Goal: Task Accomplishment & Management: Manage account settings

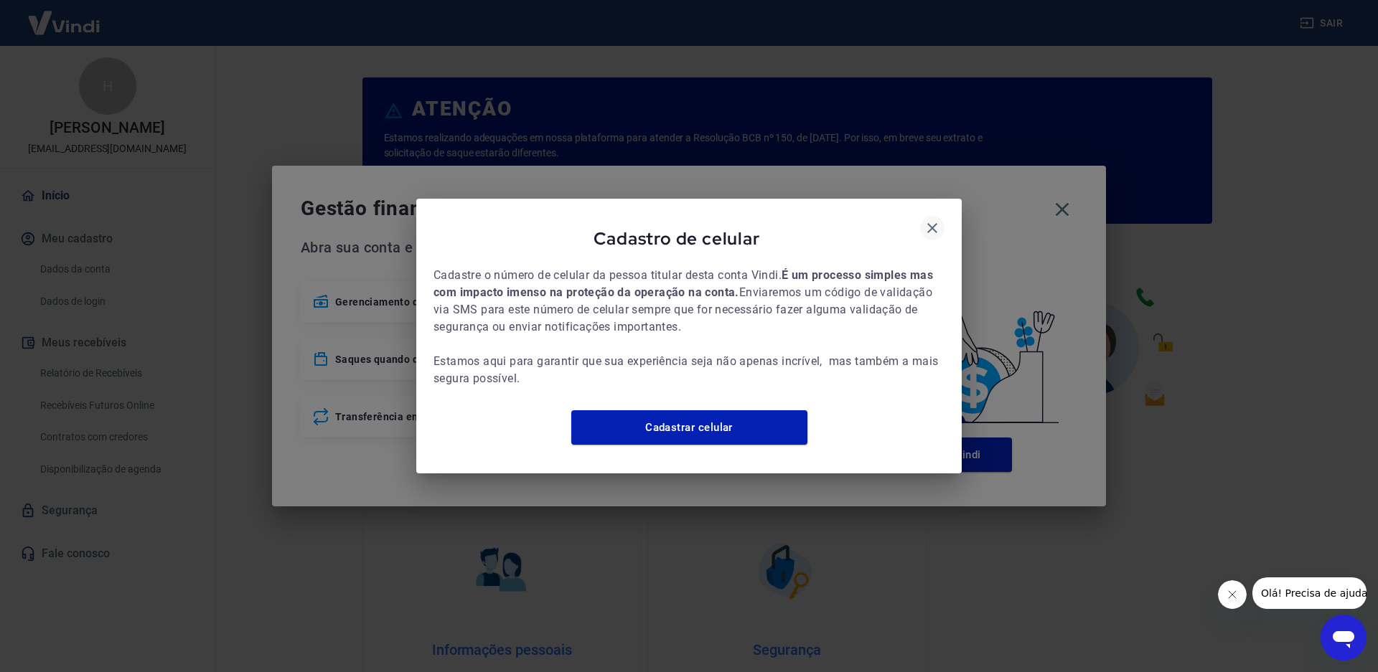
click at [928, 220] on icon "button" at bounding box center [931, 228] width 17 height 17
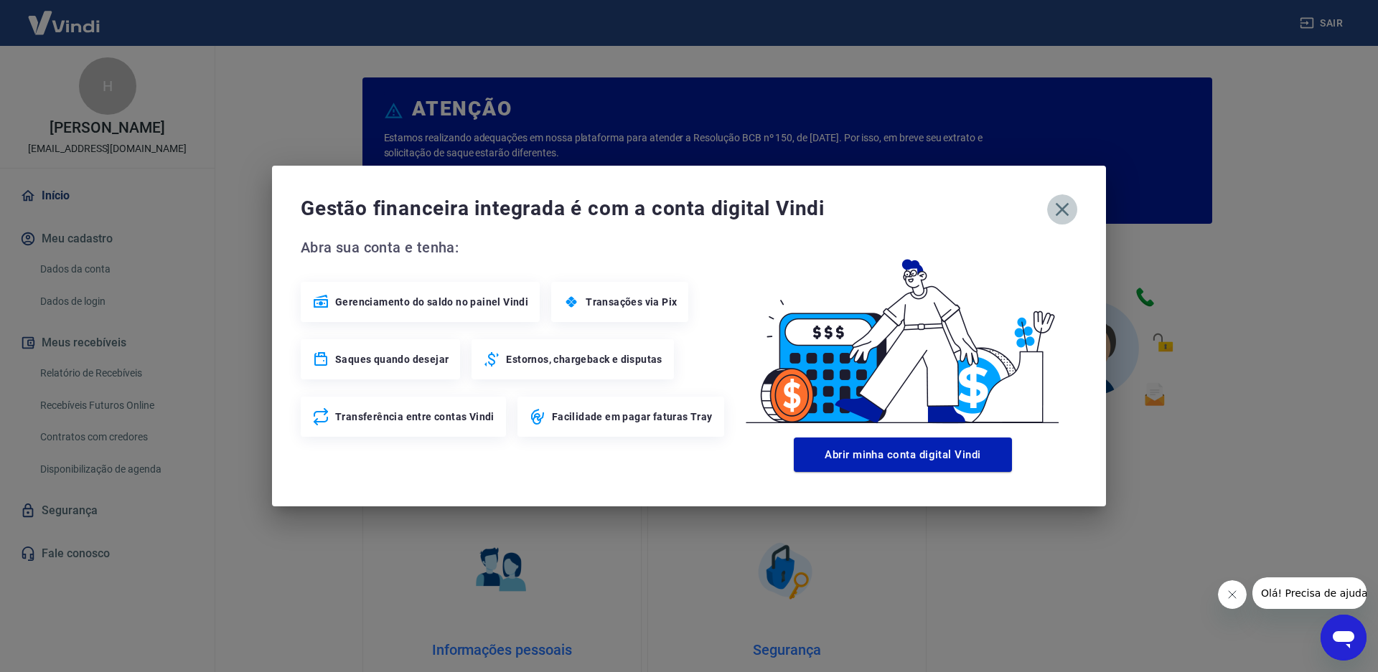
click at [1061, 207] on icon "button" at bounding box center [1061, 209] width 23 height 23
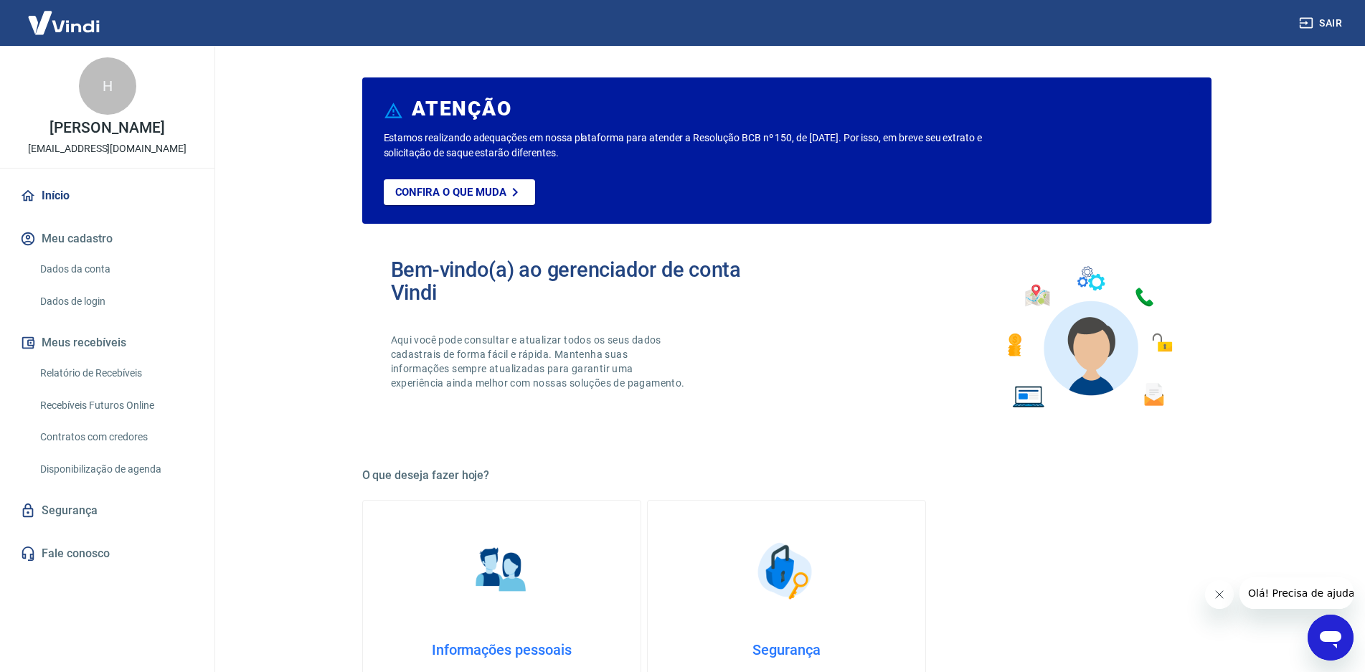
click at [65, 199] on link "Início" at bounding box center [107, 196] width 180 height 32
click at [109, 372] on link "Relatório de Recebíveis" at bounding box center [115, 373] width 163 height 29
